Goal: Information Seeking & Learning: Learn about a topic

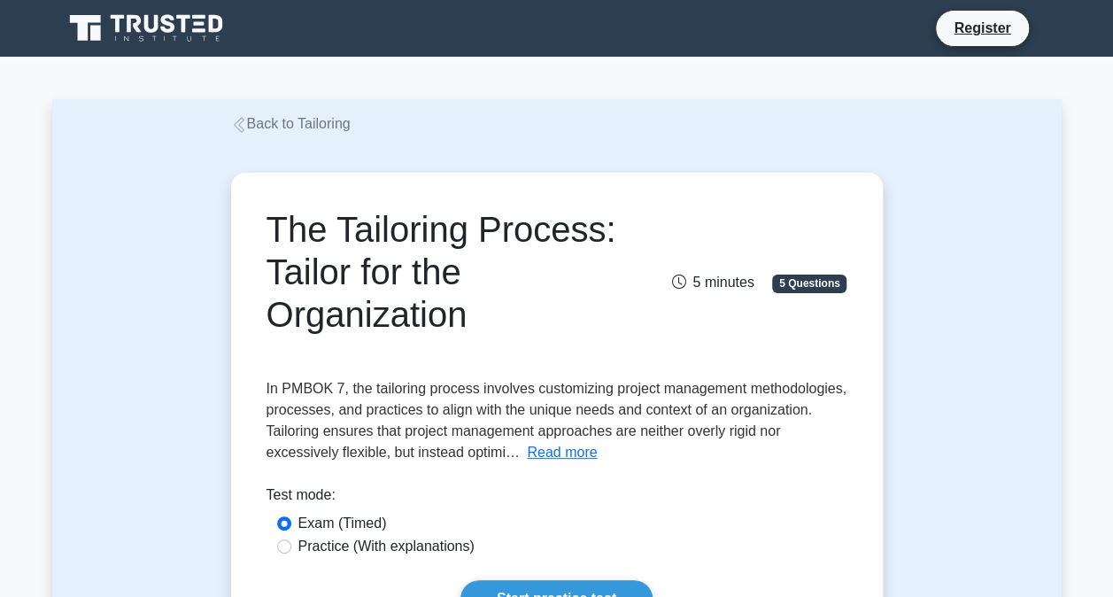
scroll to position [177, 0]
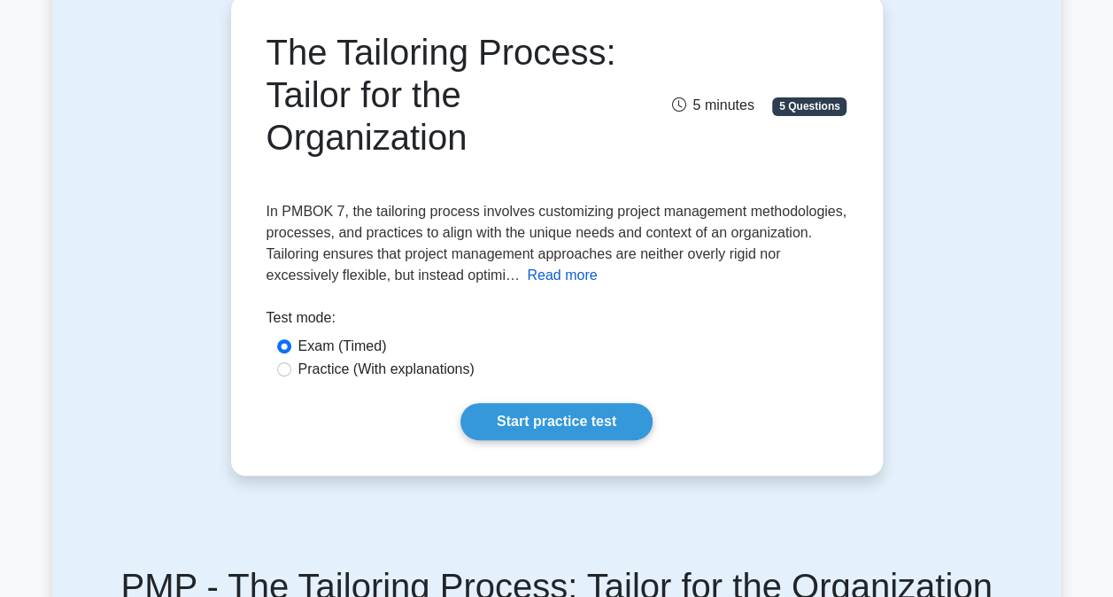
click at [561, 280] on button "Read more" at bounding box center [562, 275] width 70 height 21
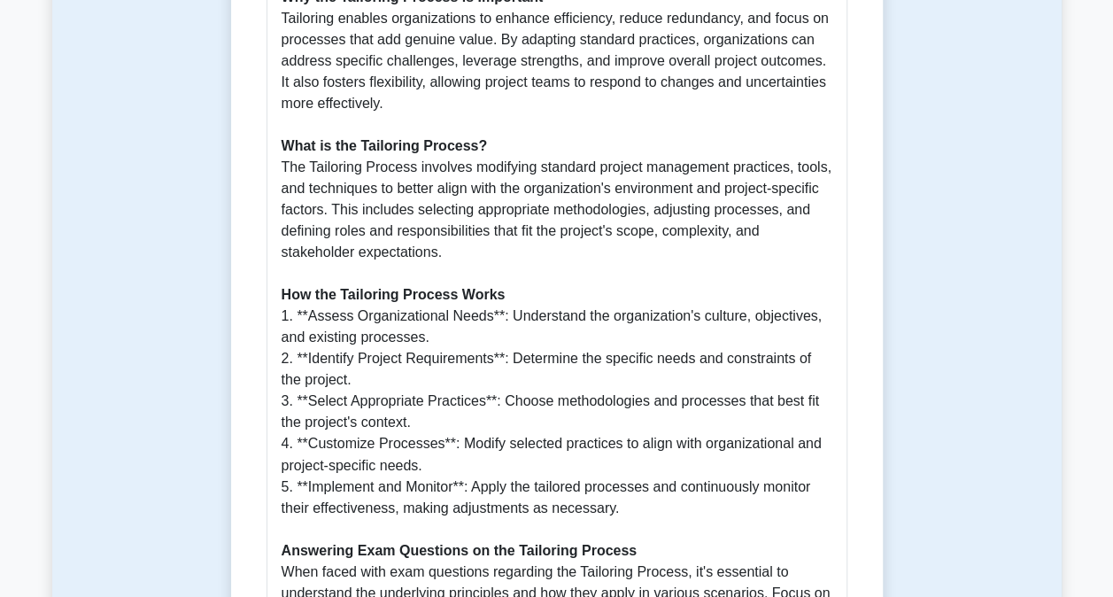
scroll to position [1240, 0]
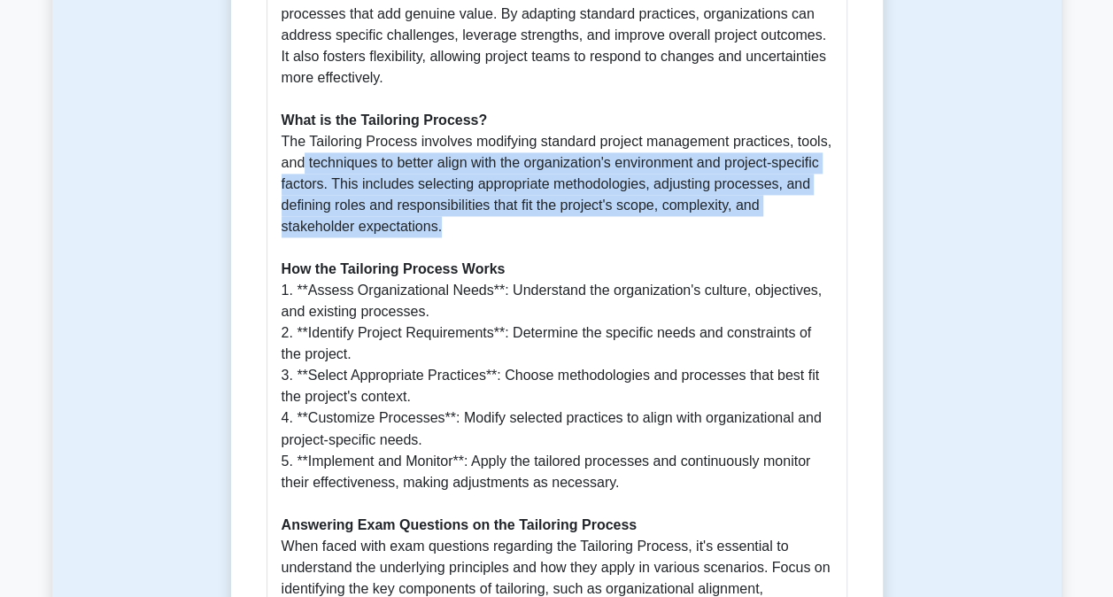
drag, startPoint x: 304, startPoint y: 135, endPoint x: 549, endPoint y: 210, distance: 256.6
click at [549, 210] on p "Introduction The Tailoring Process is a critical aspect of the PMBOK Guide Seve…" at bounding box center [557, 247] width 551 height 871
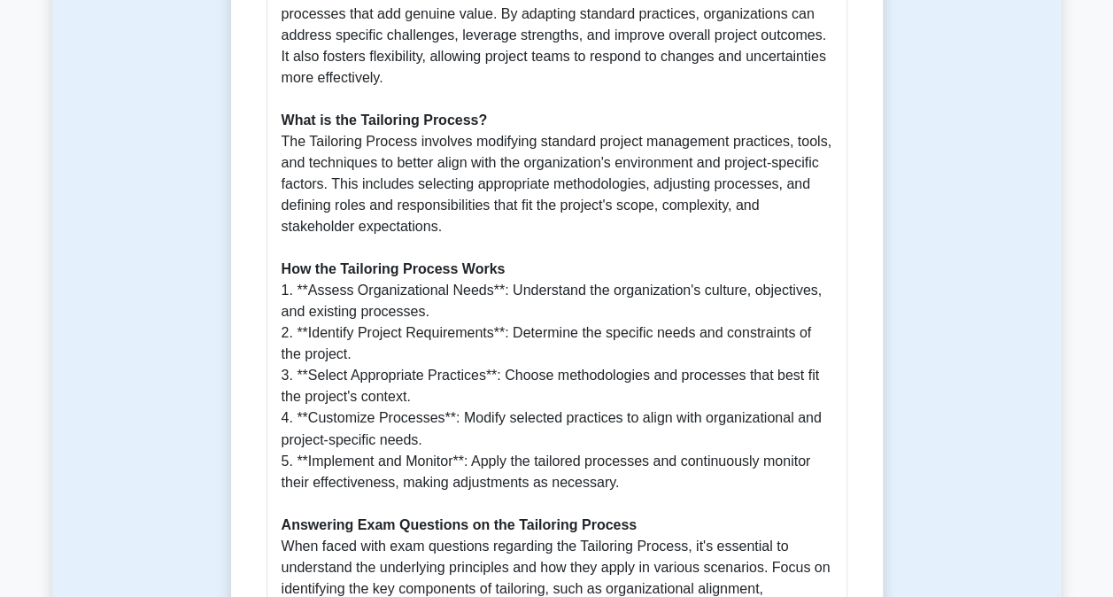
drag, startPoint x: 549, startPoint y: 210, endPoint x: 549, endPoint y: 227, distance: 16.8
click at [549, 227] on p "Introduction The Tailoring Process is a critical aspect of the PMBOK Guide Seve…" at bounding box center [557, 247] width 551 height 871
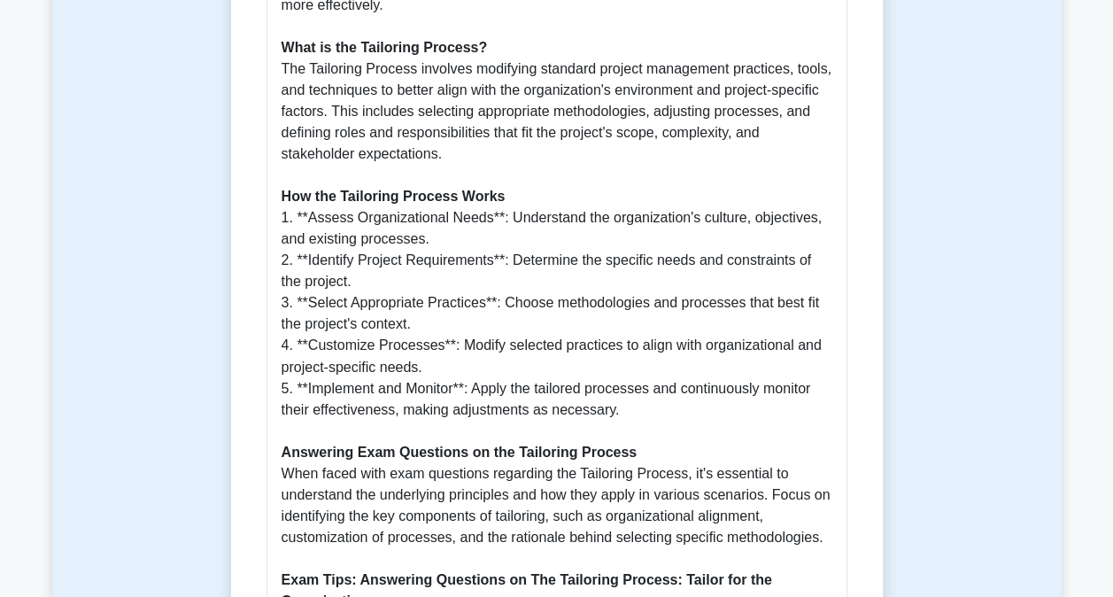
scroll to position [1417, 0]
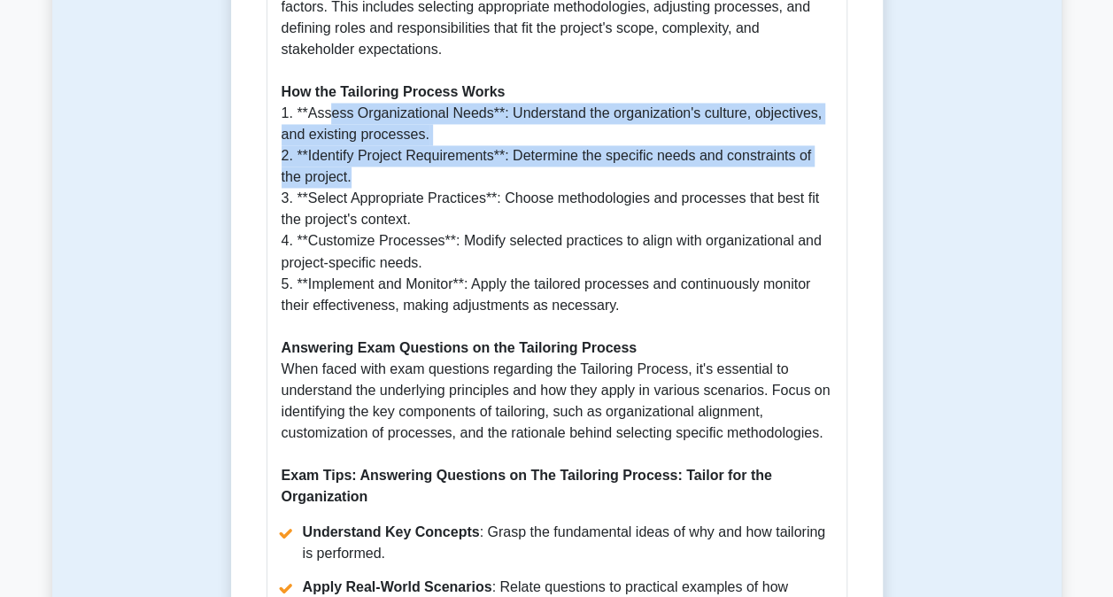
drag, startPoint x: 345, startPoint y: 104, endPoint x: 483, endPoint y: 147, distance: 144.8
click at [483, 147] on p "Introduction The Tailoring Process is a critical aspect of the PMBOK Guide Seve…" at bounding box center [557, 70] width 551 height 871
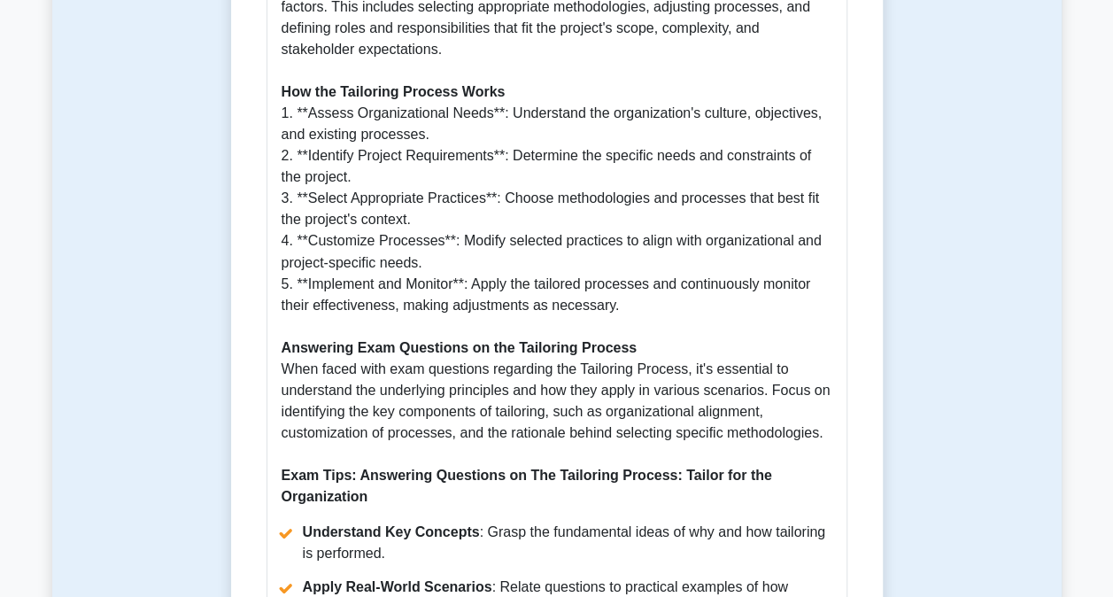
click at [440, 192] on p "Introduction The Tailoring Process is a critical aspect of the PMBOK Guide Seve…" at bounding box center [557, 70] width 551 height 871
drag, startPoint x: 363, startPoint y: 188, endPoint x: 508, endPoint y: 189, distance: 145.2
click at [508, 189] on p "Introduction The Tailoring Process is a critical aspect of the PMBOK Guide Seve…" at bounding box center [557, 70] width 551 height 871
drag, startPoint x: 508, startPoint y: 189, endPoint x: 474, endPoint y: 223, distance: 48.8
click at [474, 223] on p "Introduction The Tailoring Process is a critical aspect of the PMBOK Guide Seve…" at bounding box center [557, 70] width 551 height 871
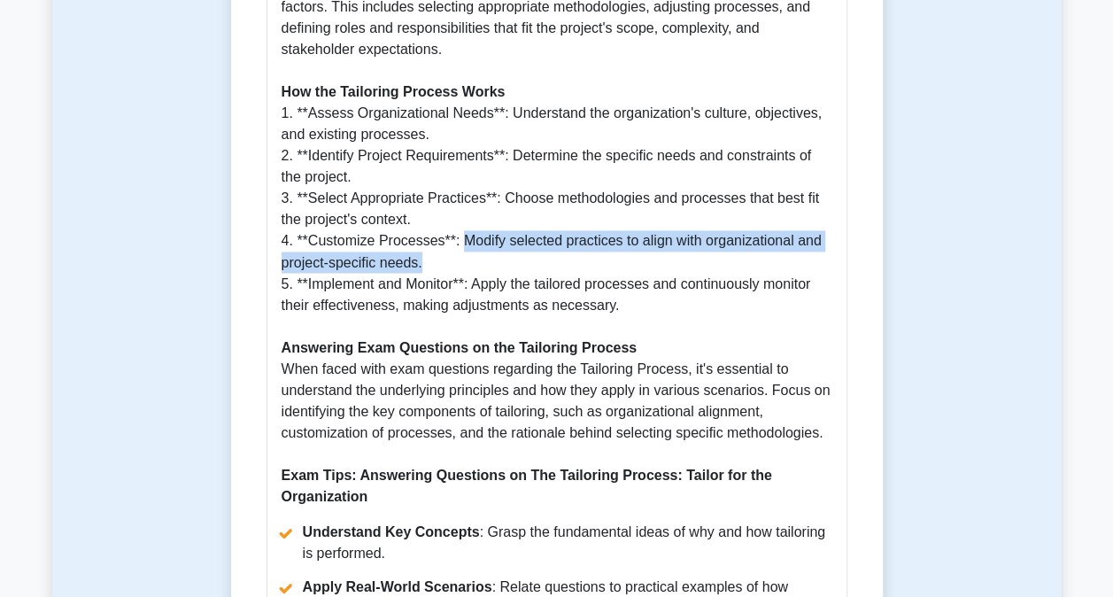
drag, startPoint x: 455, startPoint y: 222, endPoint x: 561, endPoint y: 241, distance: 107.9
click at [561, 241] on p "Introduction The Tailoring Process is a critical aspect of the PMBOK Guide Seve…" at bounding box center [557, 70] width 551 height 871
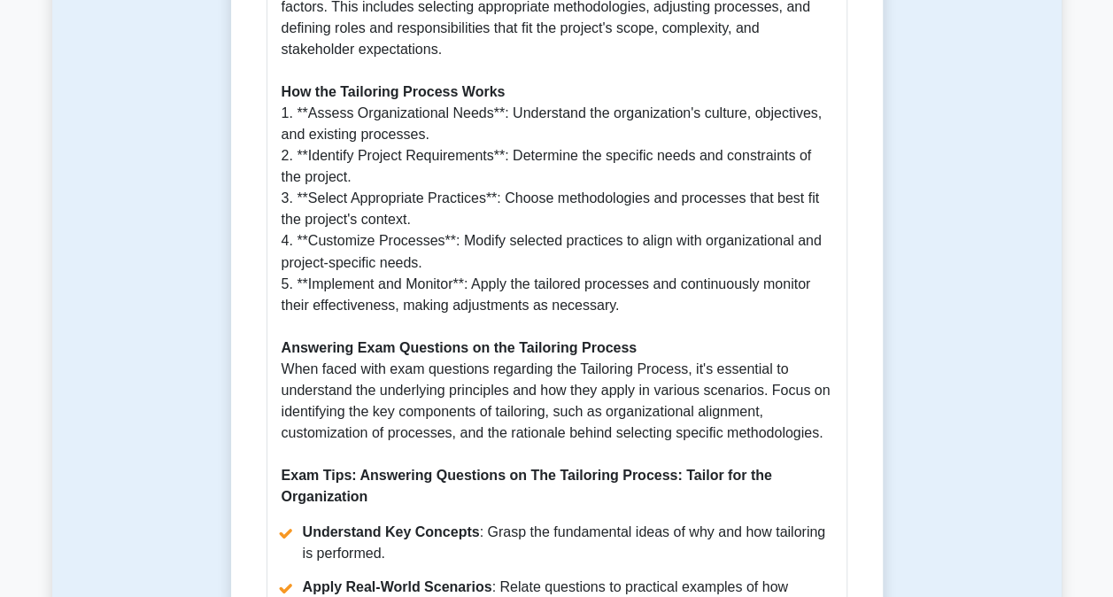
click at [358, 267] on p "Introduction The Tailoring Process is a critical aspect of the PMBOK Guide Seve…" at bounding box center [557, 70] width 551 height 871
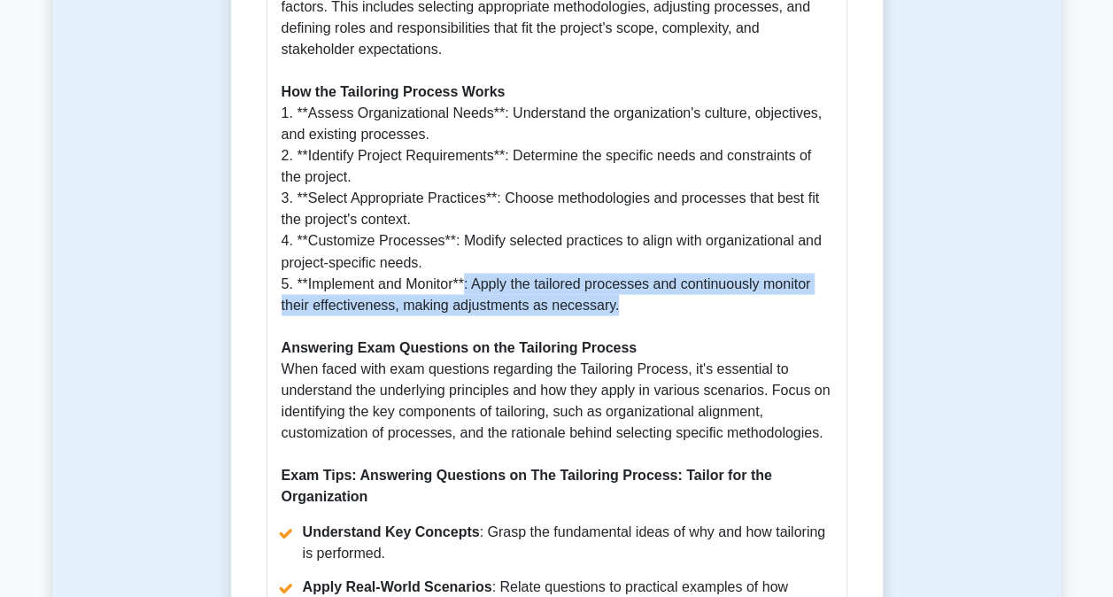
drag, startPoint x: 483, startPoint y: 263, endPoint x: 618, endPoint y: 281, distance: 135.7
click at [618, 281] on p "Introduction The Tailoring Process is a critical aspect of the PMBOK Guide Seve…" at bounding box center [557, 70] width 551 height 871
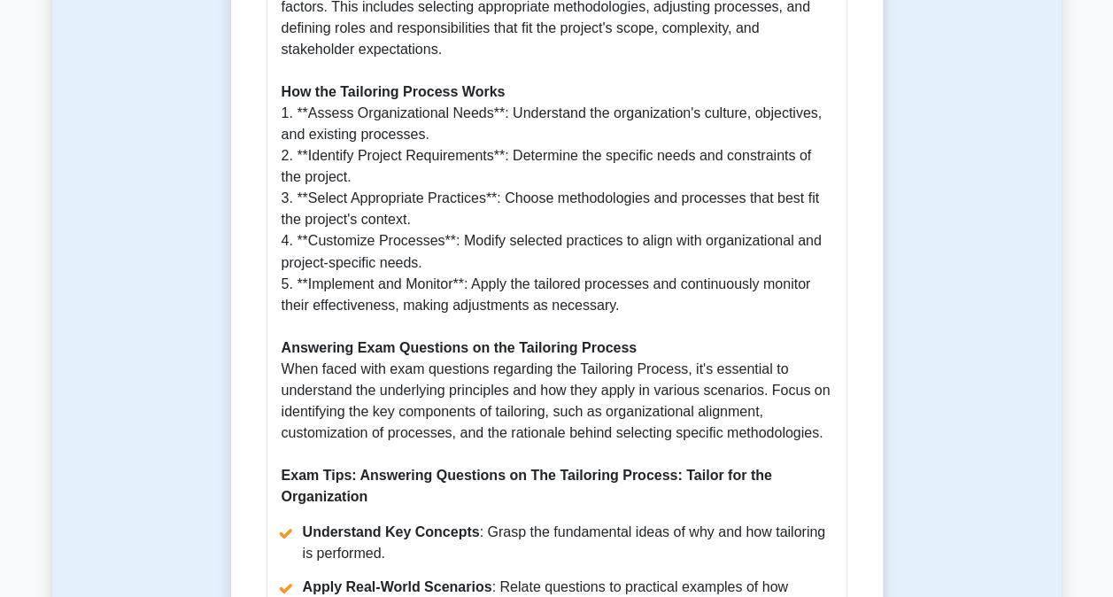
click at [505, 145] on p "Introduction The Tailoring Process is a critical aspect of the PMBOK Guide Seve…" at bounding box center [557, 70] width 551 height 871
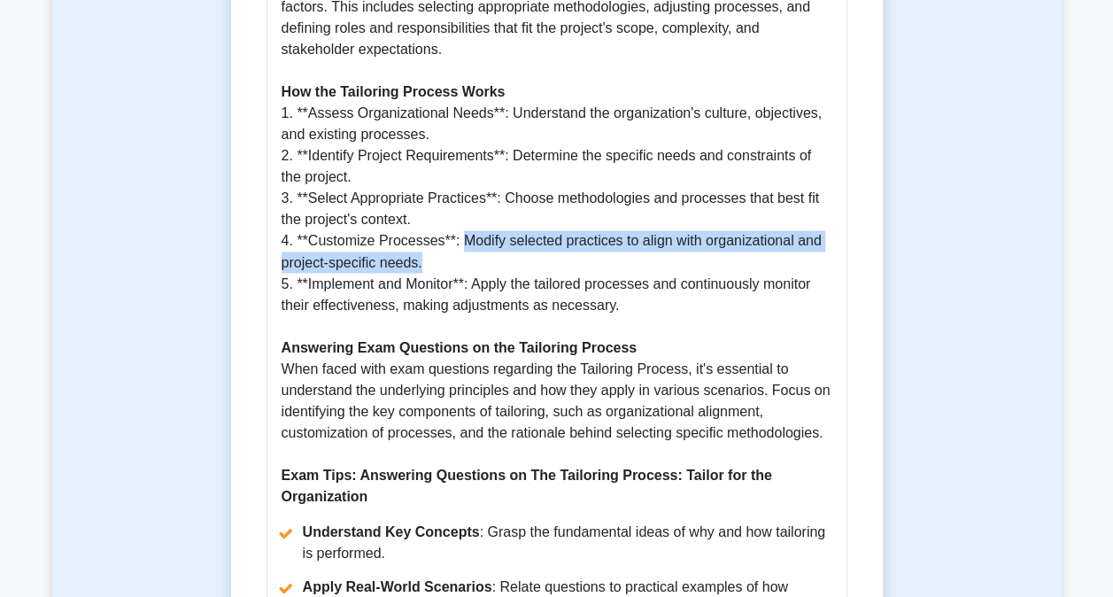
drag, startPoint x: 459, startPoint y: 219, endPoint x: 473, endPoint y: 241, distance: 26.3
click at [473, 241] on p "Introduction The Tailoring Process is a critical aspect of the PMBOK Guide Seve…" at bounding box center [557, 70] width 551 height 871
drag, startPoint x: 473, startPoint y: 241, endPoint x: 470, endPoint y: 224, distance: 17.0
copy p "Modify selected practices to align with organizational and project-specific nee…"
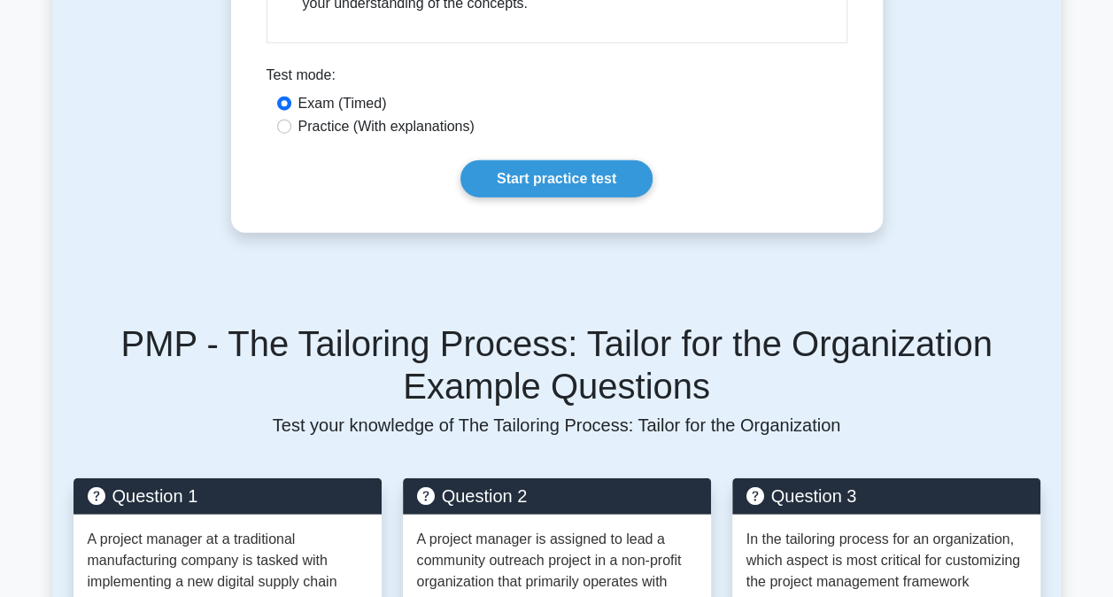
scroll to position [2214, 0]
